Goal: Information Seeking & Learning: Learn about a topic

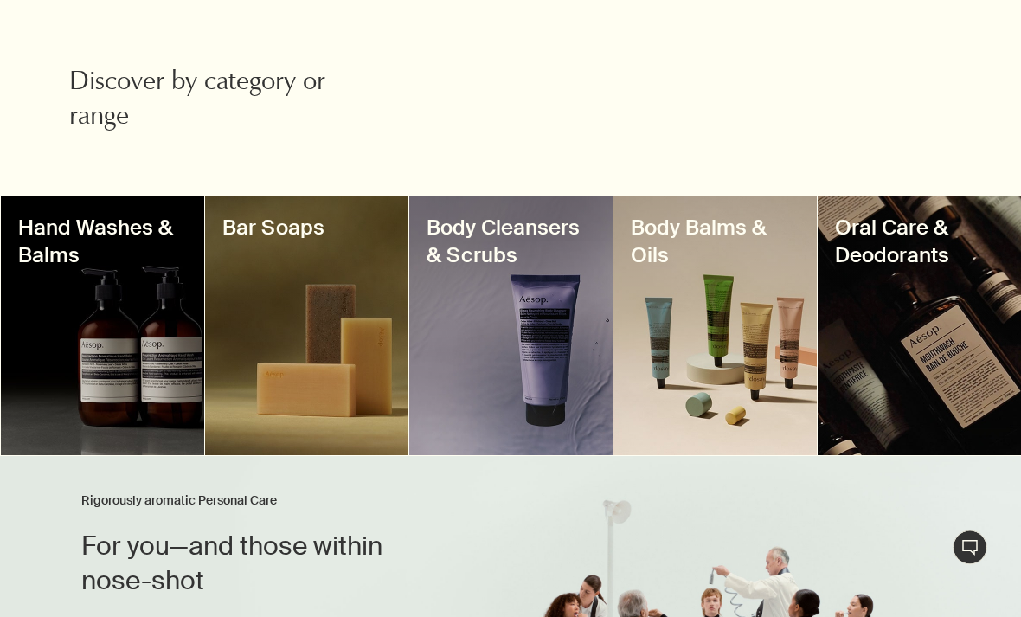
scroll to position [604, 0]
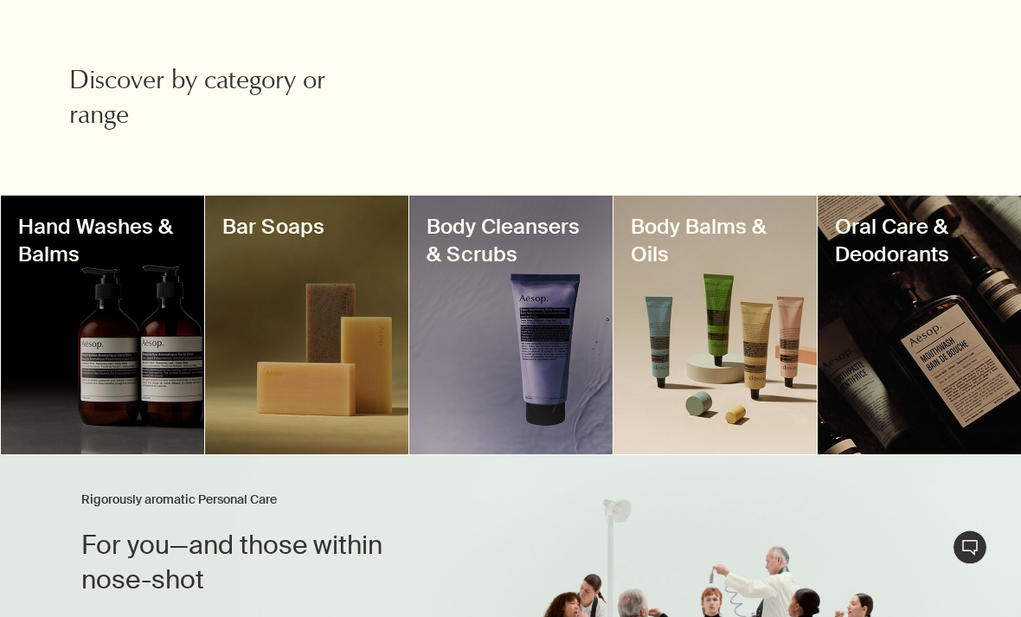
click at [787, 381] on div at bounding box center [714, 325] width 203 height 259
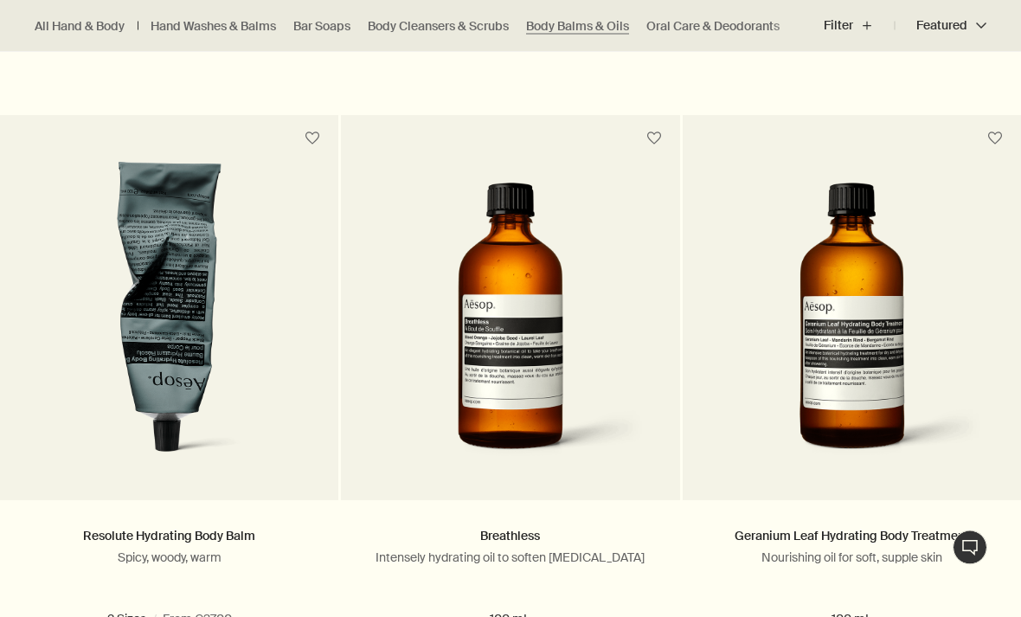
scroll to position [1098, 0]
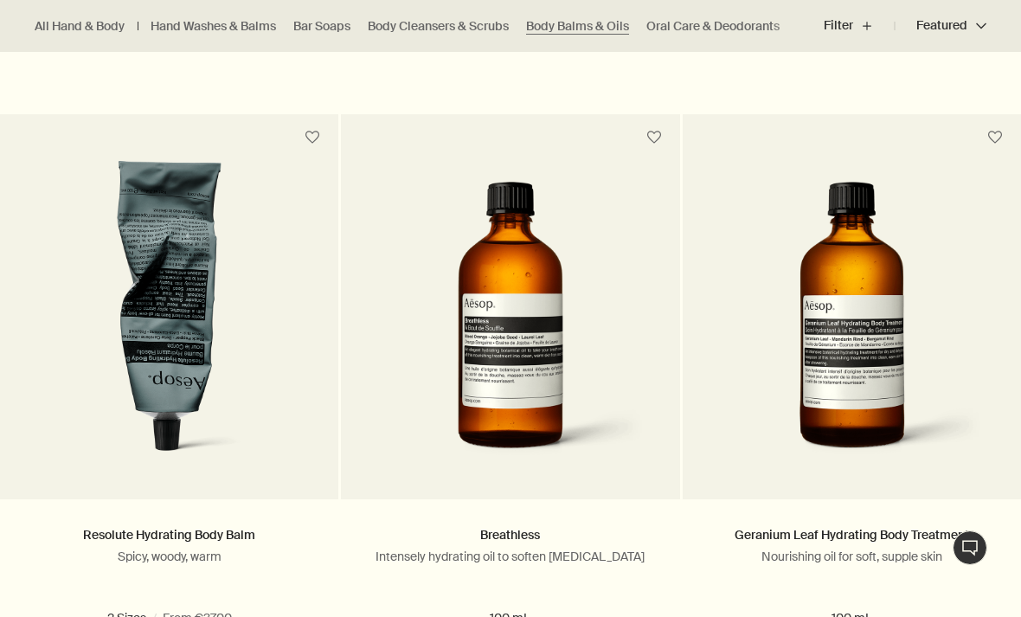
click at [195, 385] on img at bounding box center [170, 317] width 272 height 312
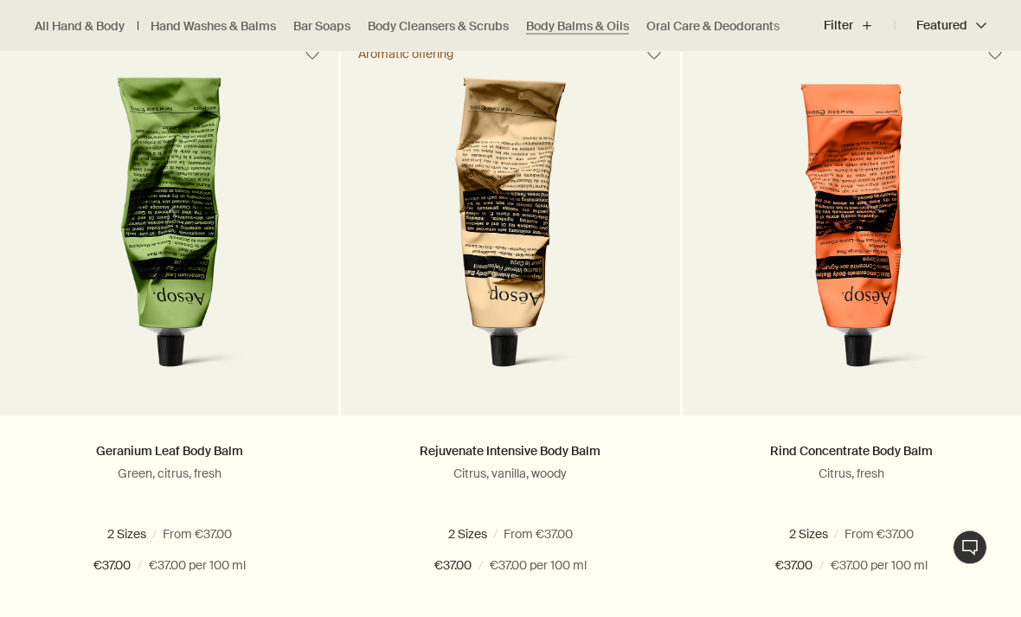
scroll to position [563, 0]
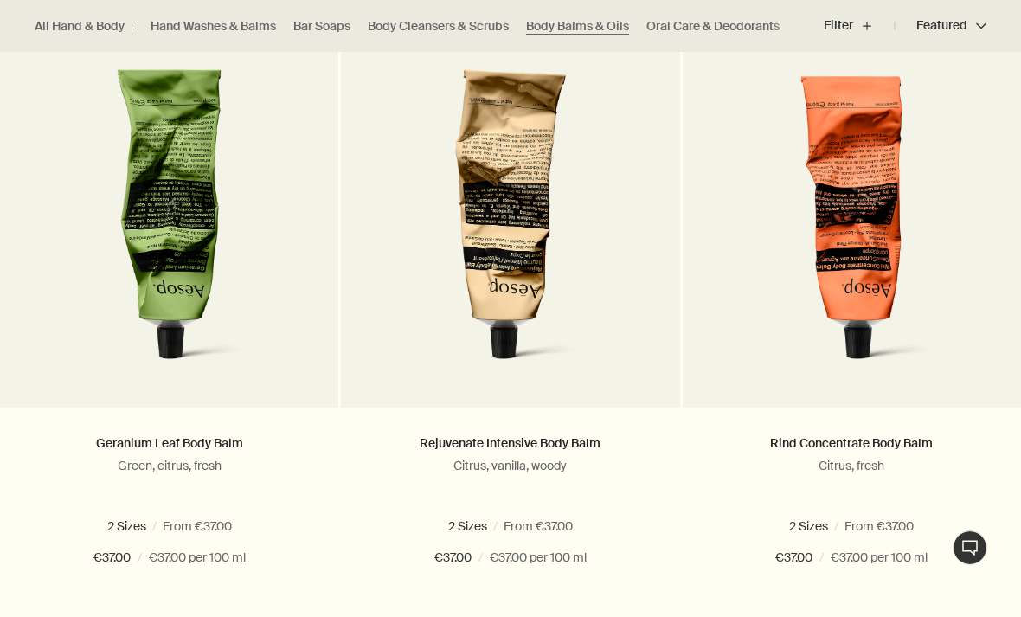
click at [570, 524] on span "500 mL" at bounding box center [556, 526] width 53 height 16
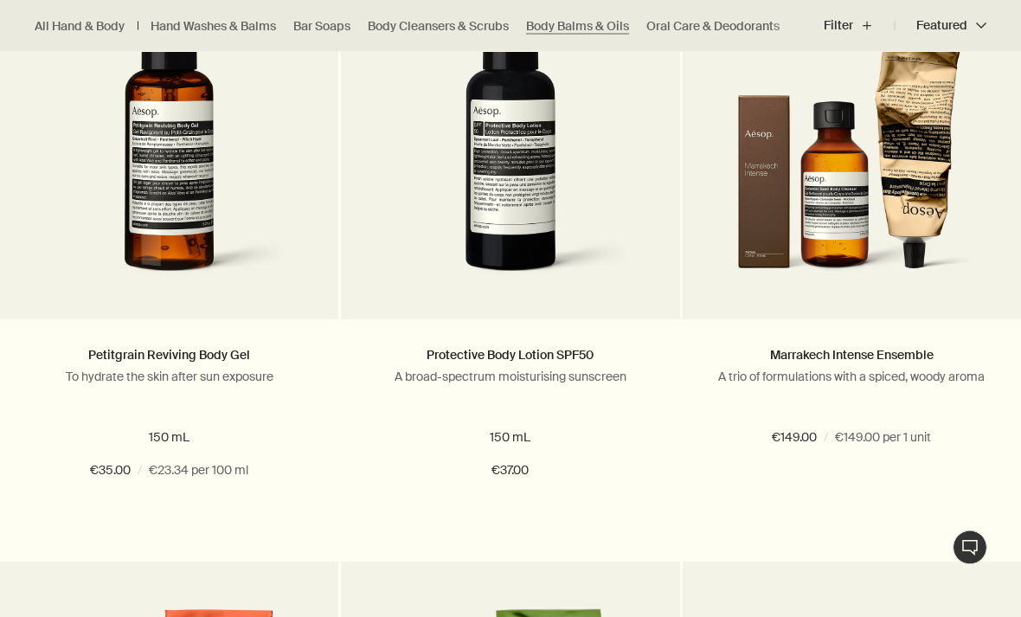
scroll to position [1906, 0]
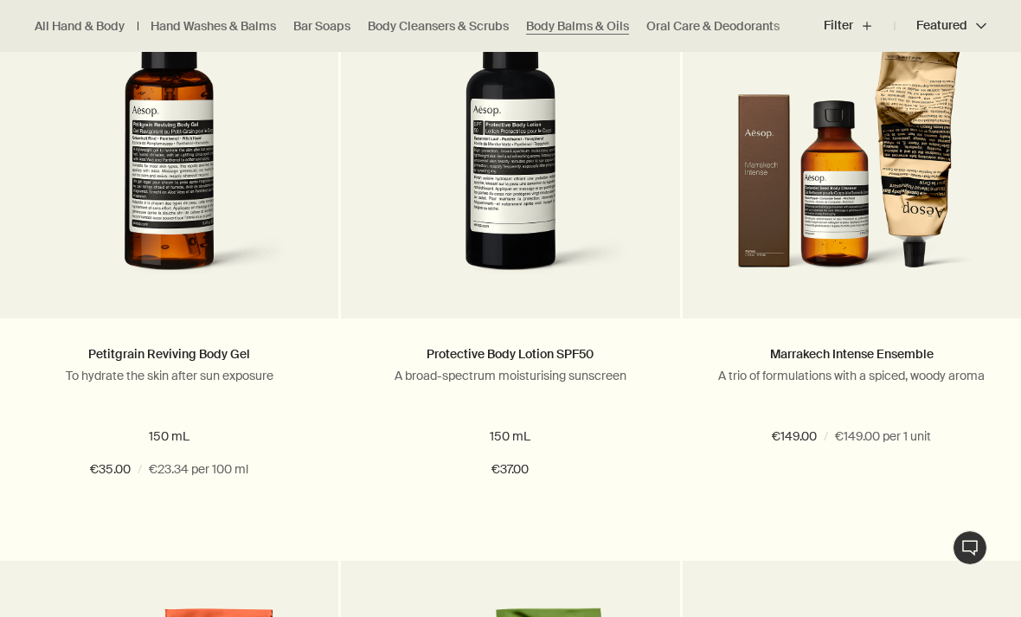
click at [927, 308] on link at bounding box center [851, 148] width 338 height 338
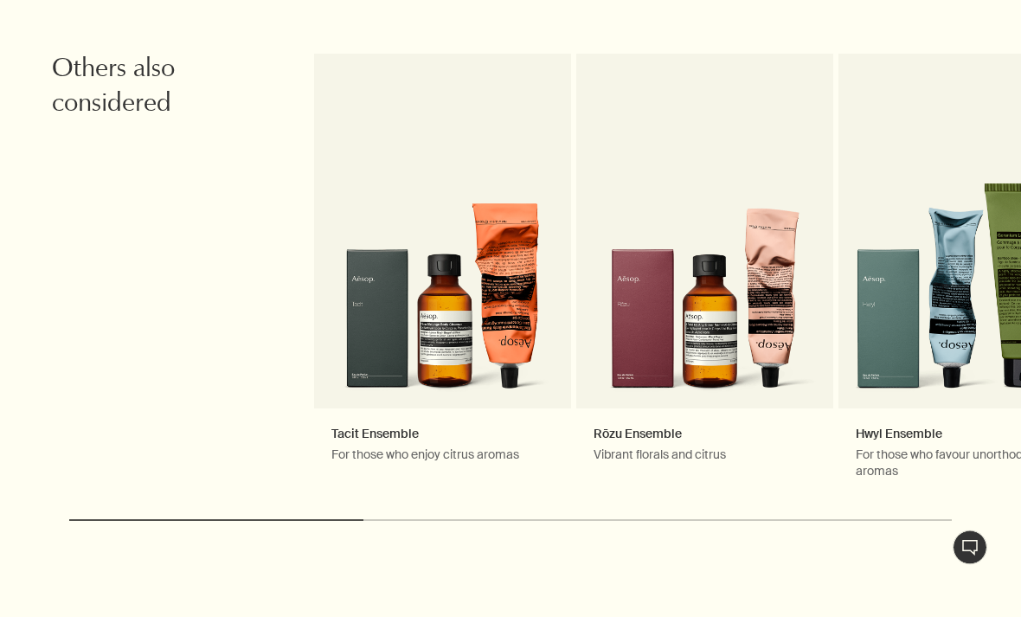
scroll to position [1890, 0]
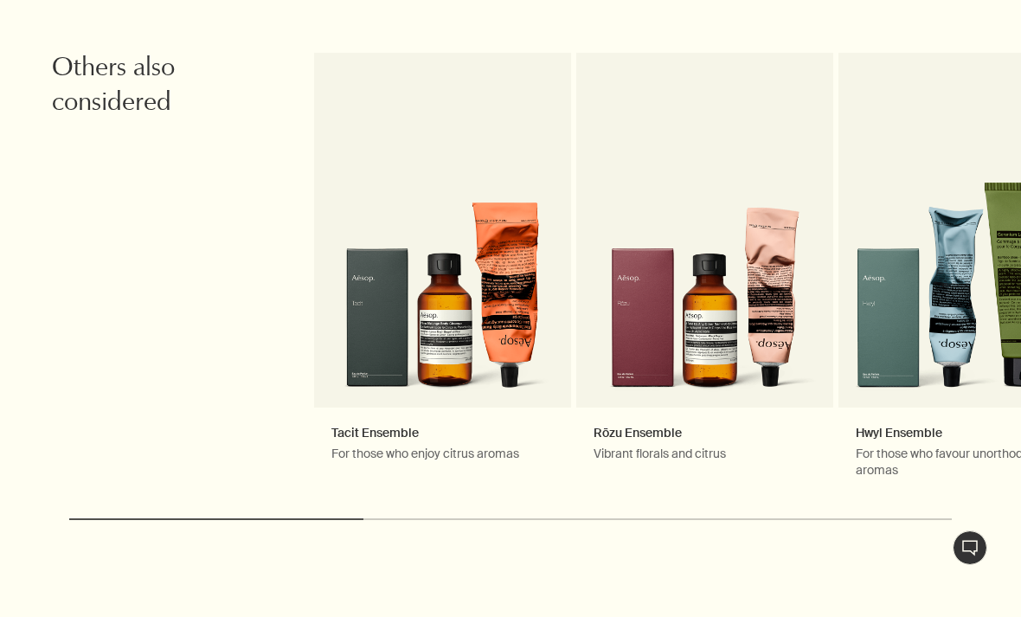
click at [528, 357] on link "Tacit Ensemble For those who enjoy citrus aromas" at bounding box center [442, 274] width 257 height 443
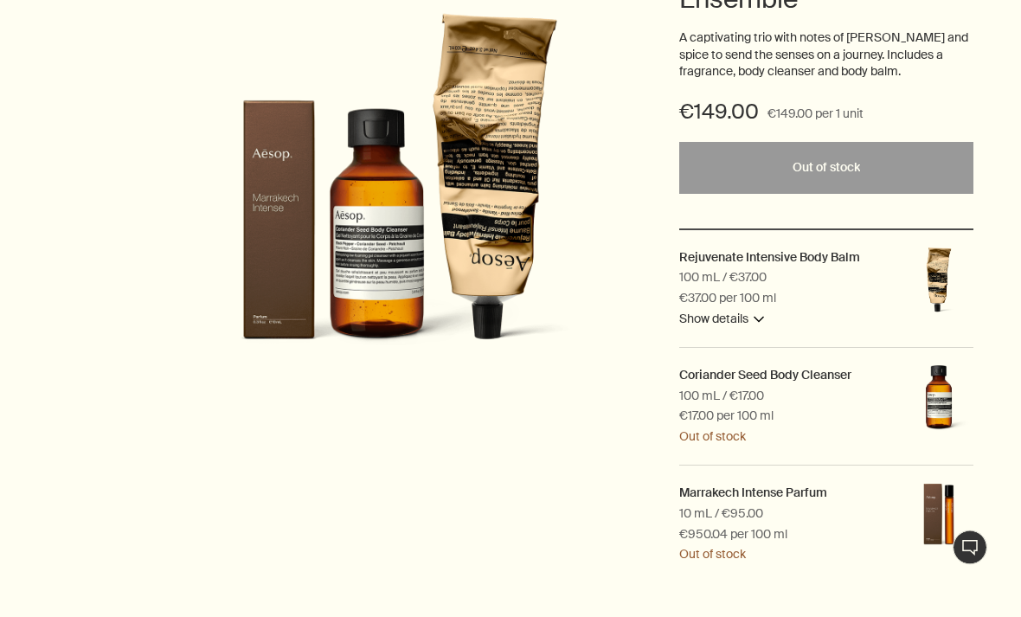
scroll to position [322, 0]
click at [759, 312] on button "Show details downArrow" at bounding box center [721, 319] width 85 height 21
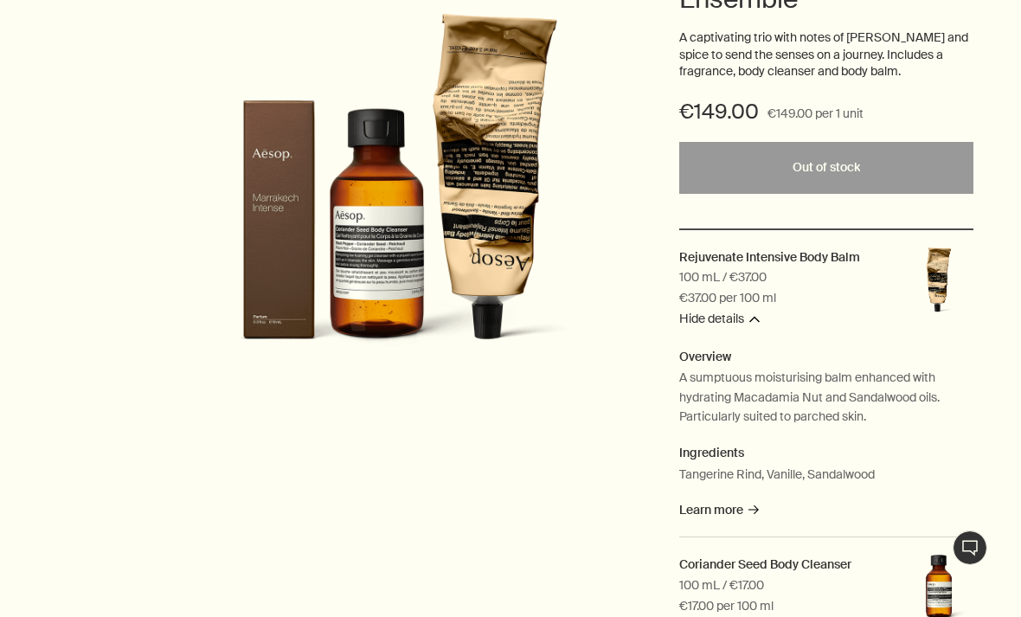
click at [758, 504] on icon "rightArrow" at bounding box center [753, 509] width 10 height 10
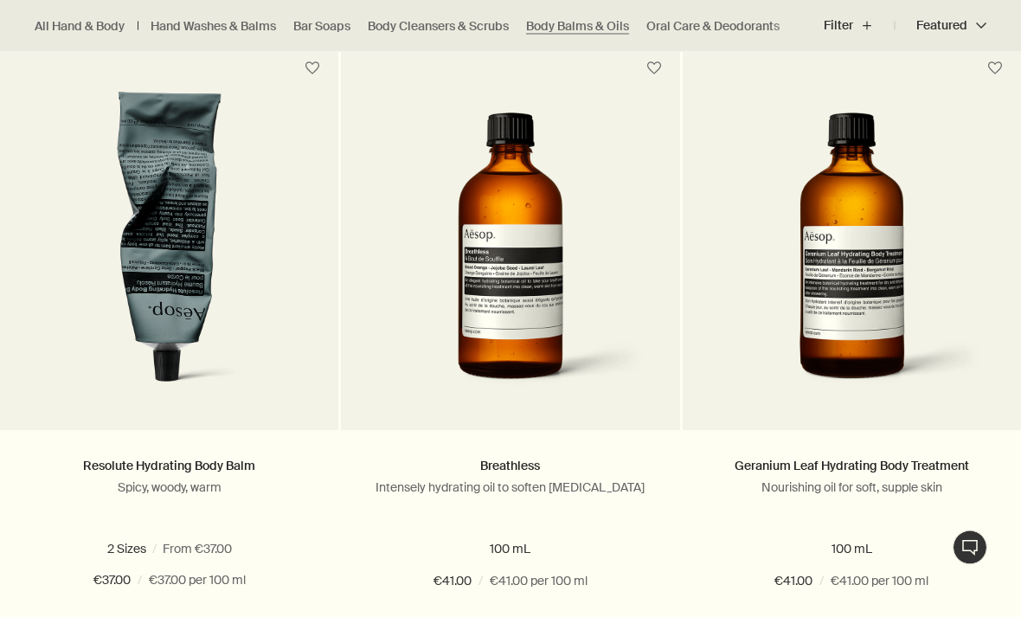
scroll to position [1167, 0]
click at [161, 263] on img at bounding box center [170, 248] width 272 height 312
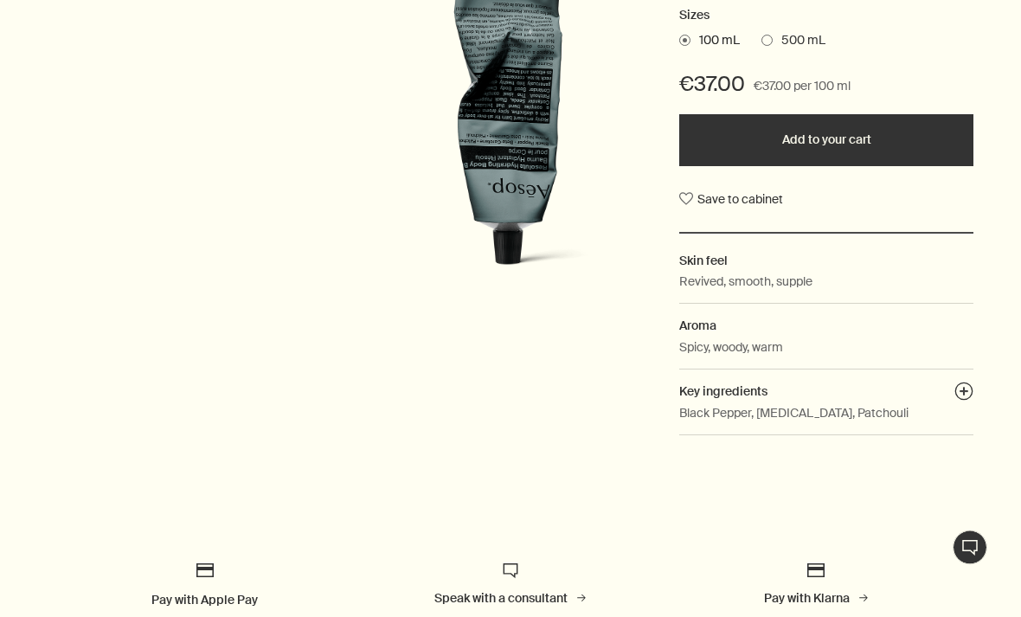
scroll to position [431, 0]
click at [966, 381] on button "plusAndCloseWithCircle" at bounding box center [963, 393] width 19 height 24
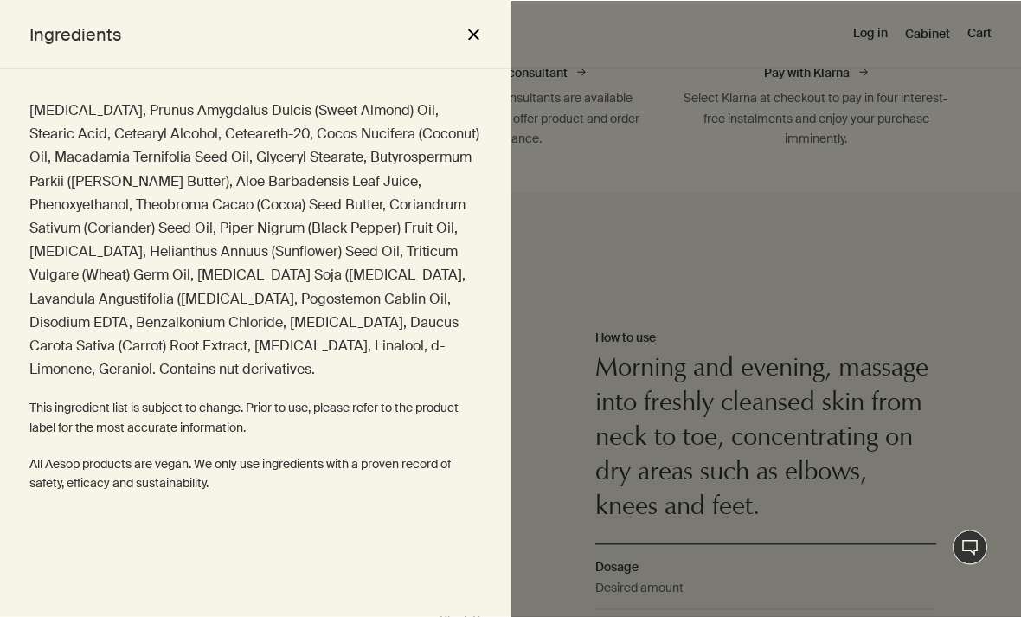
click at [484, 26] on div "Ingredients close" at bounding box center [255, 34] width 510 height 69
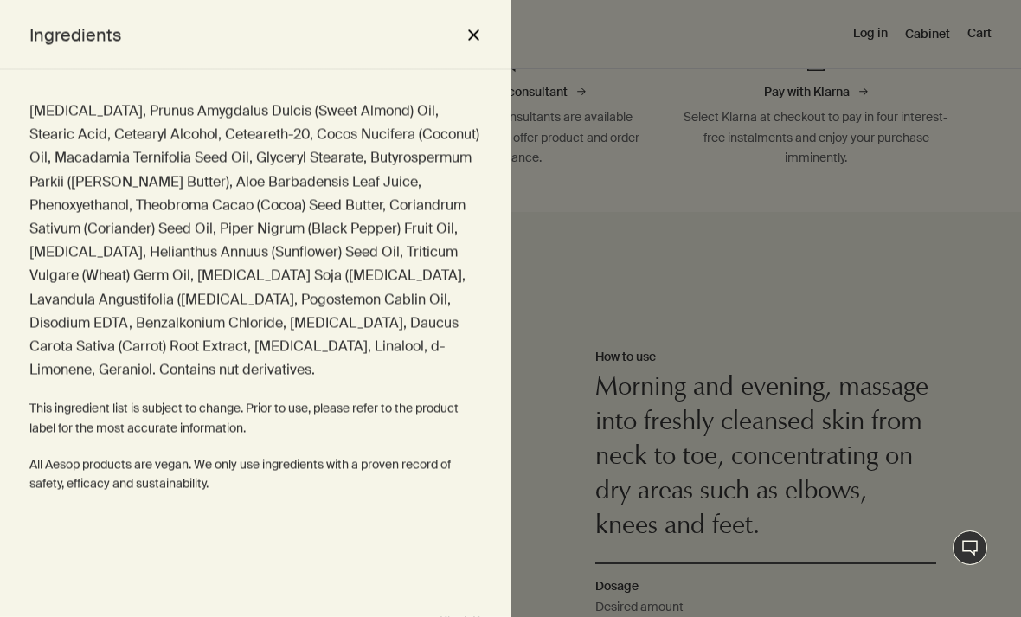
scroll to position [935, 0]
click at [478, 46] on button "close" at bounding box center [473, 34] width 21 height 29
click at [484, 51] on div "Shop New & Notable [MEDICAL_DATA] Hand & Body Home Hair Fragrance Kits & Travel…" at bounding box center [510, 34] width 1021 height 69
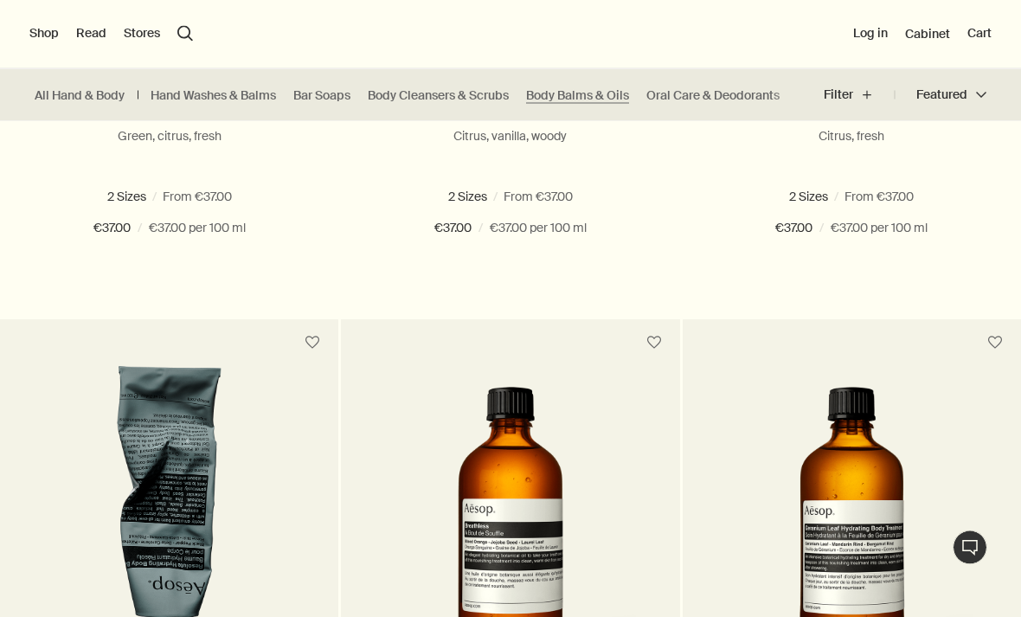
scroll to position [676, 0]
